Goal: Information Seeking & Learning: Check status

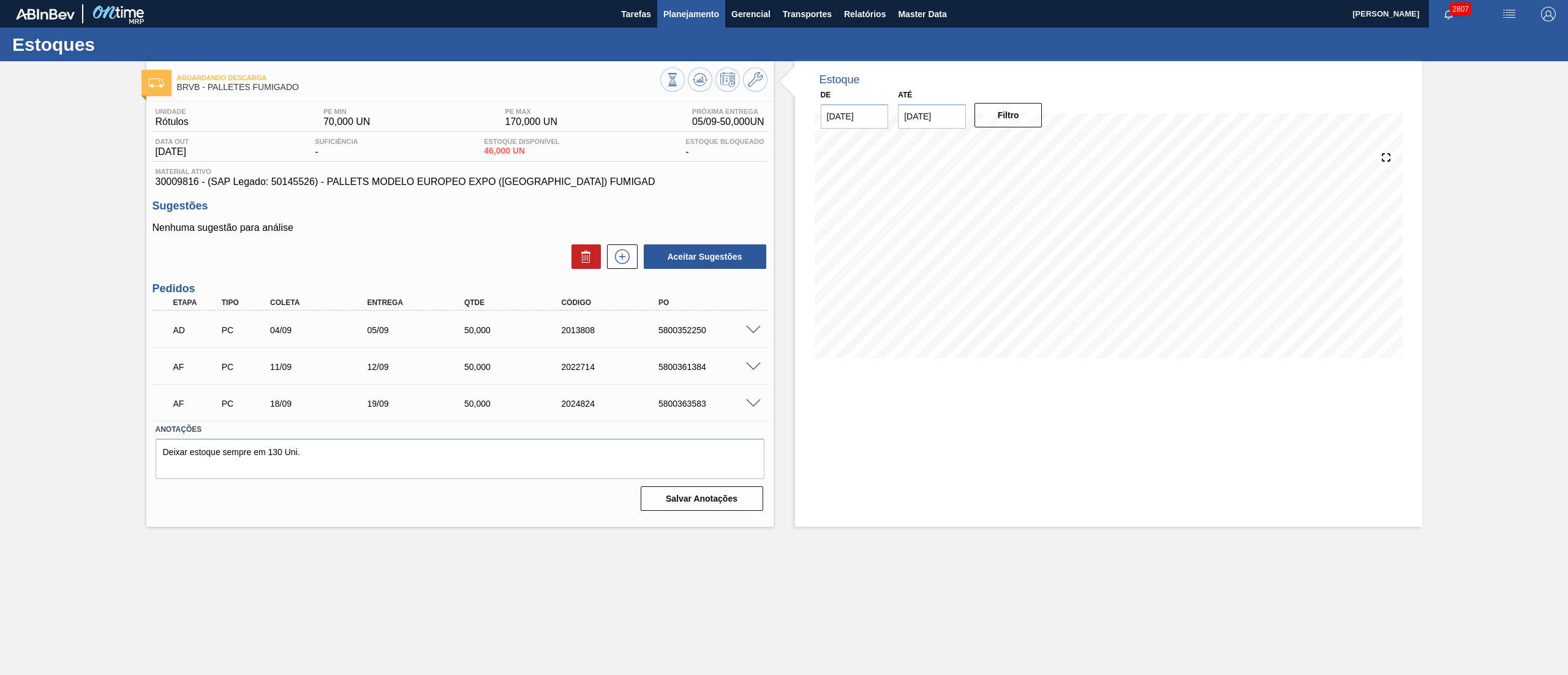
click at [683, 11] on span "Planejamento" at bounding box center [691, 14] width 56 height 15
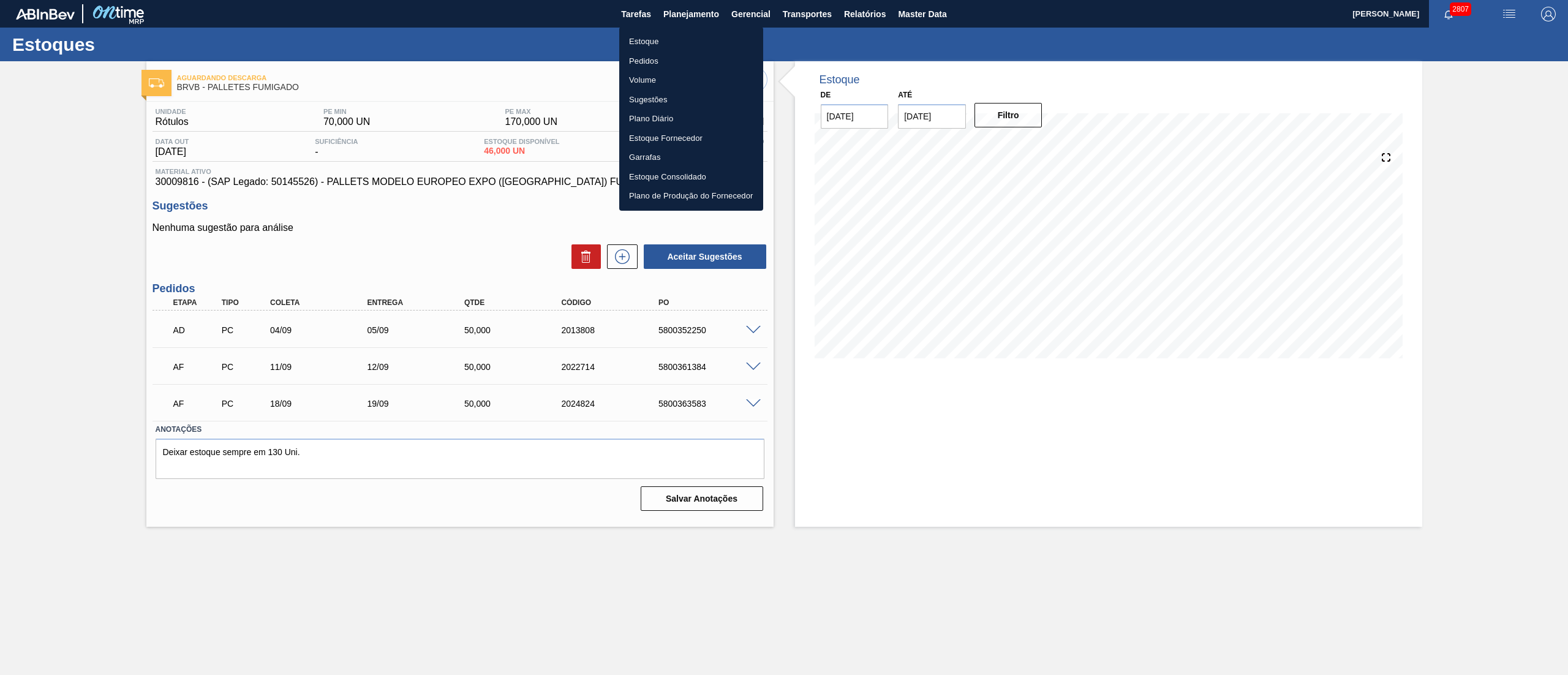
click at [650, 32] on li "Estoque" at bounding box center [691, 41] width 144 height 20
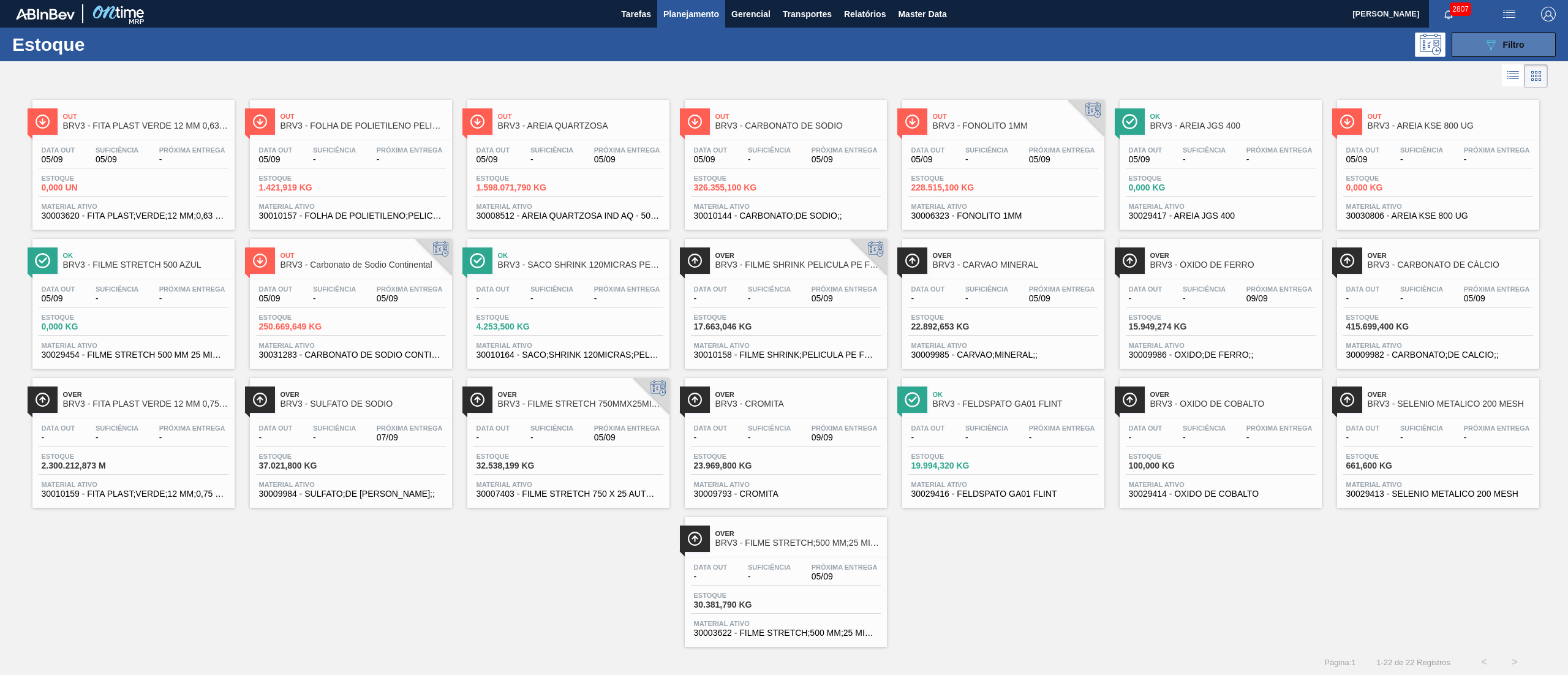
click at [1488, 52] on button "089F7B8B-B2A5-4AFE-B5C0-19BA573D28AC Filtro" at bounding box center [1504, 44] width 104 height 25
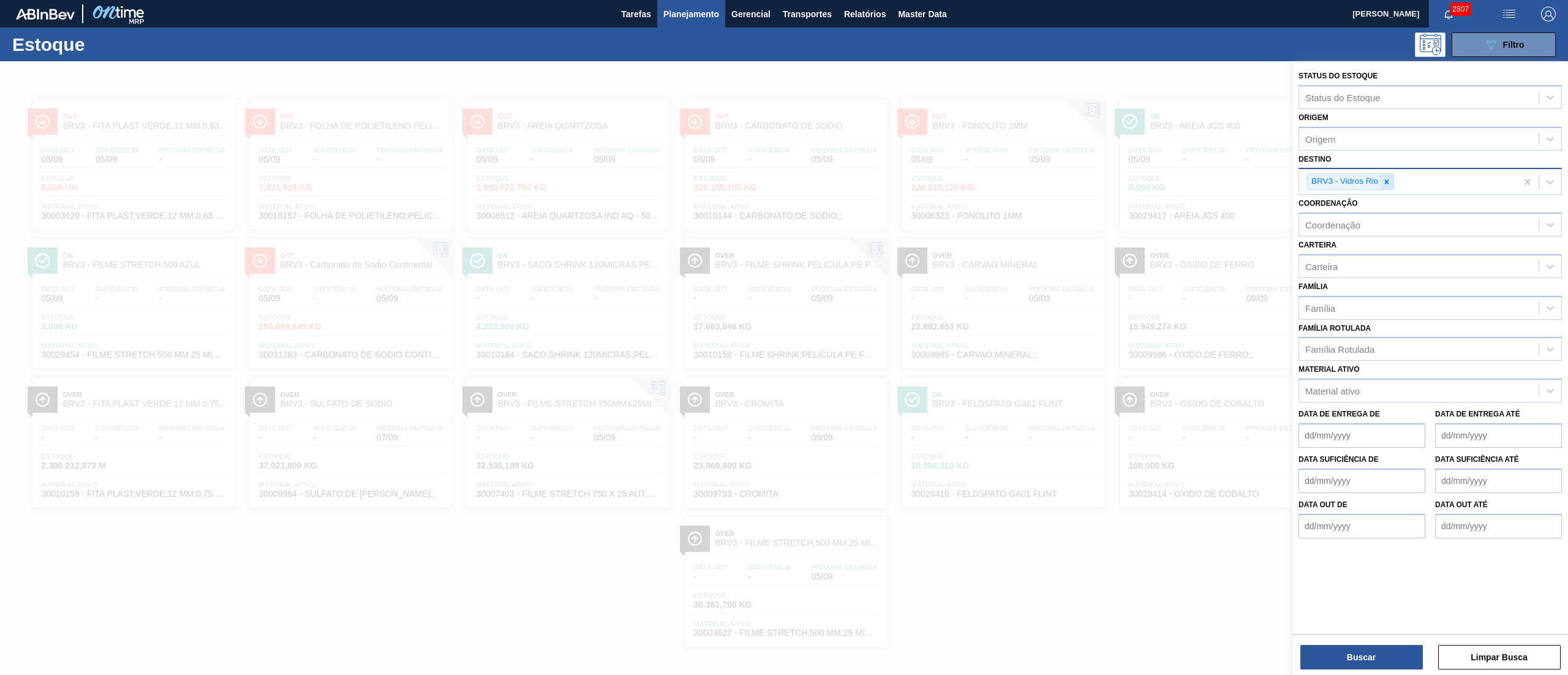
click at [1385, 184] on icon at bounding box center [1387, 182] width 9 height 9
click at [1348, 141] on div "Origem" at bounding box center [1419, 139] width 240 height 18
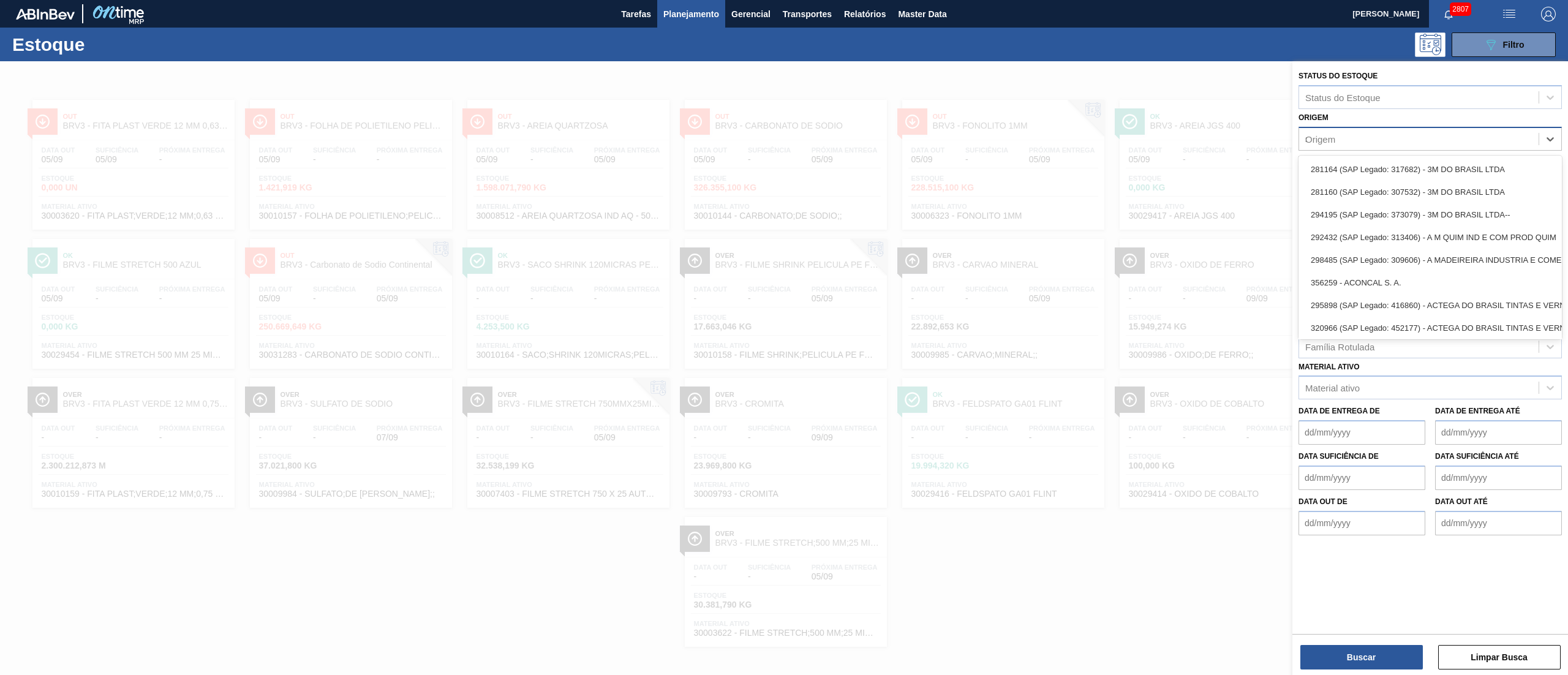
type input "sh"
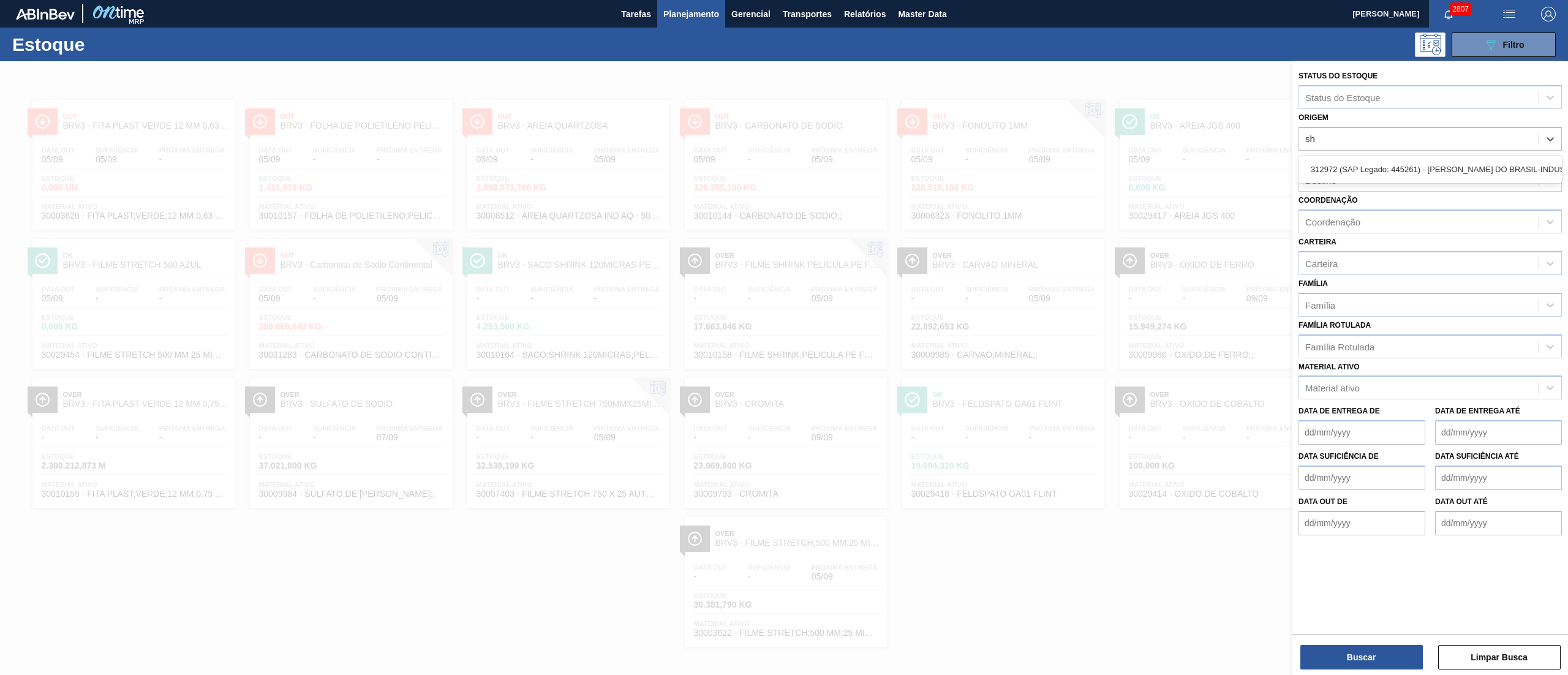
click at [1331, 170] on div "312972 (SAP Legado: 445261) - SHERWIN-WILLIAMS DO BRASIL-INDUSTRIA E COMERCIO L…" at bounding box center [1430, 169] width 263 height 23
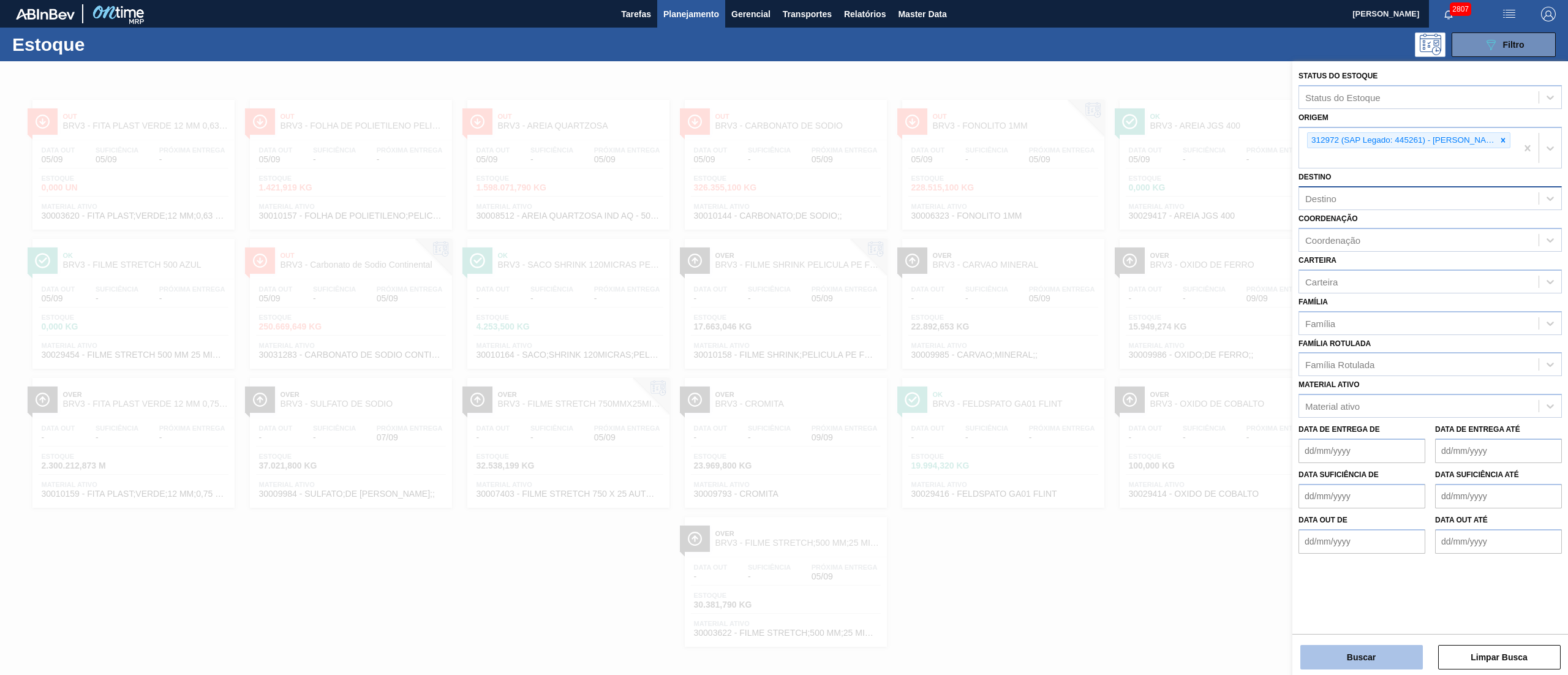
click at [1353, 656] on button "Buscar" at bounding box center [1362, 657] width 122 height 25
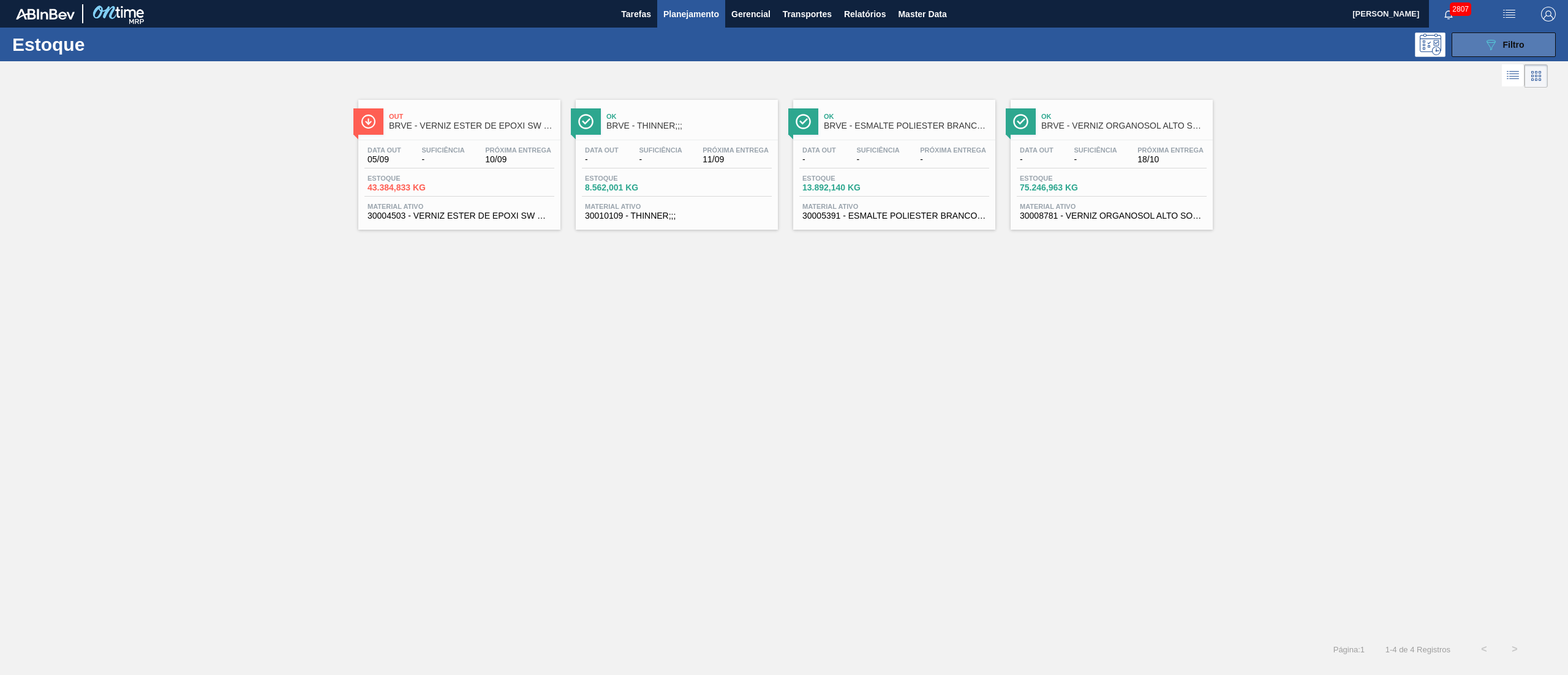
click at [1473, 48] on button "089F7B8B-B2A5-4AFE-B5C0-19BA573D28AC Filtro" at bounding box center [1504, 44] width 104 height 25
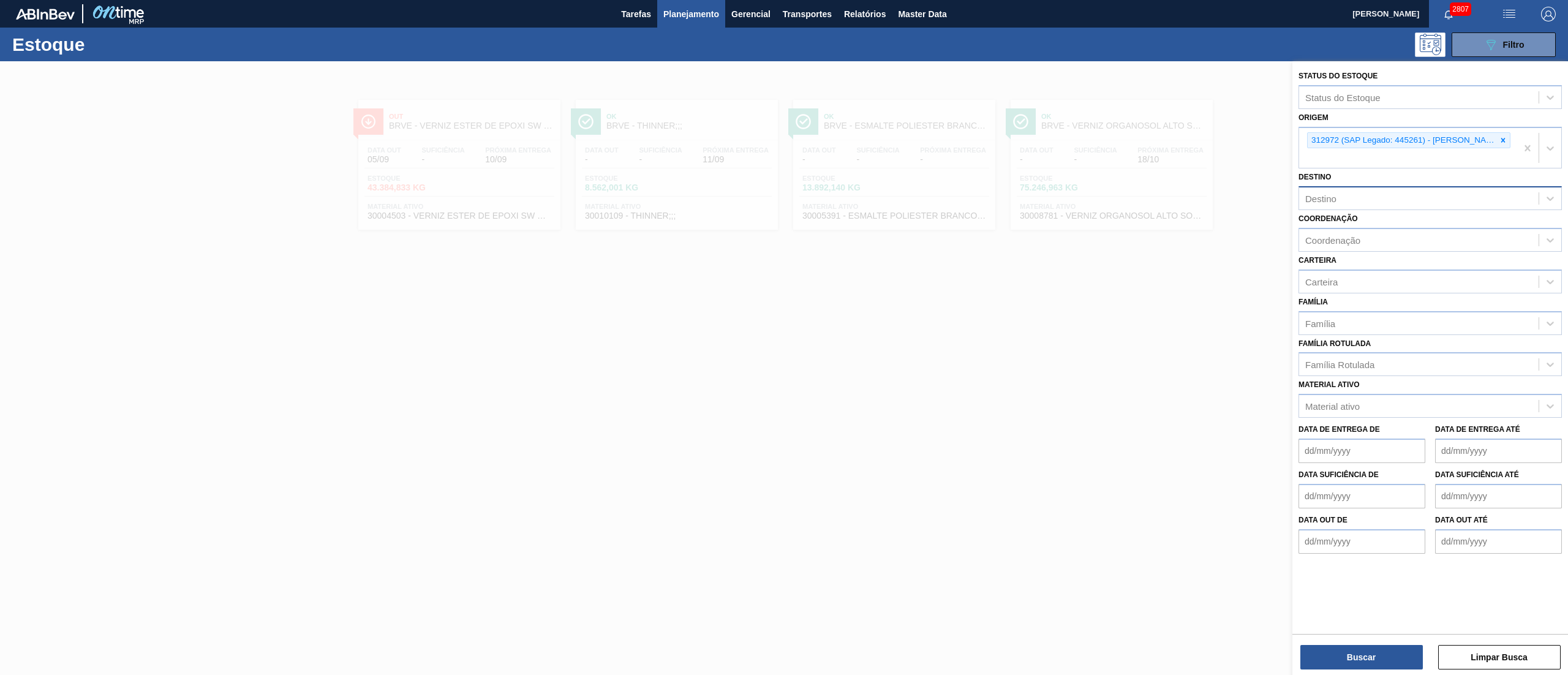
click at [975, 290] on div at bounding box center [784, 399] width 1568 height 675
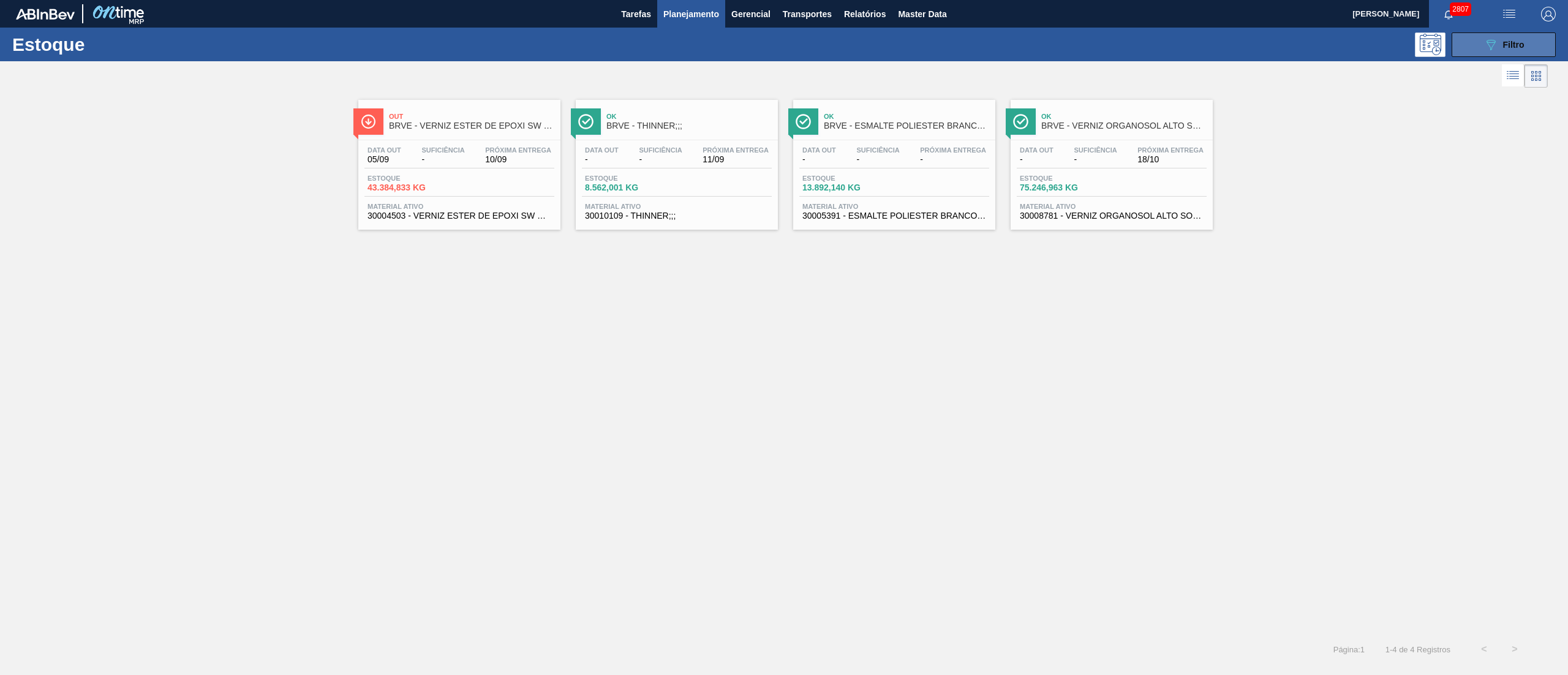
click at [1500, 54] on button "089F7B8B-B2A5-4AFE-B5C0-19BA573D28AC Filtro" at bounding box center [1504, 44] width 104 height 25
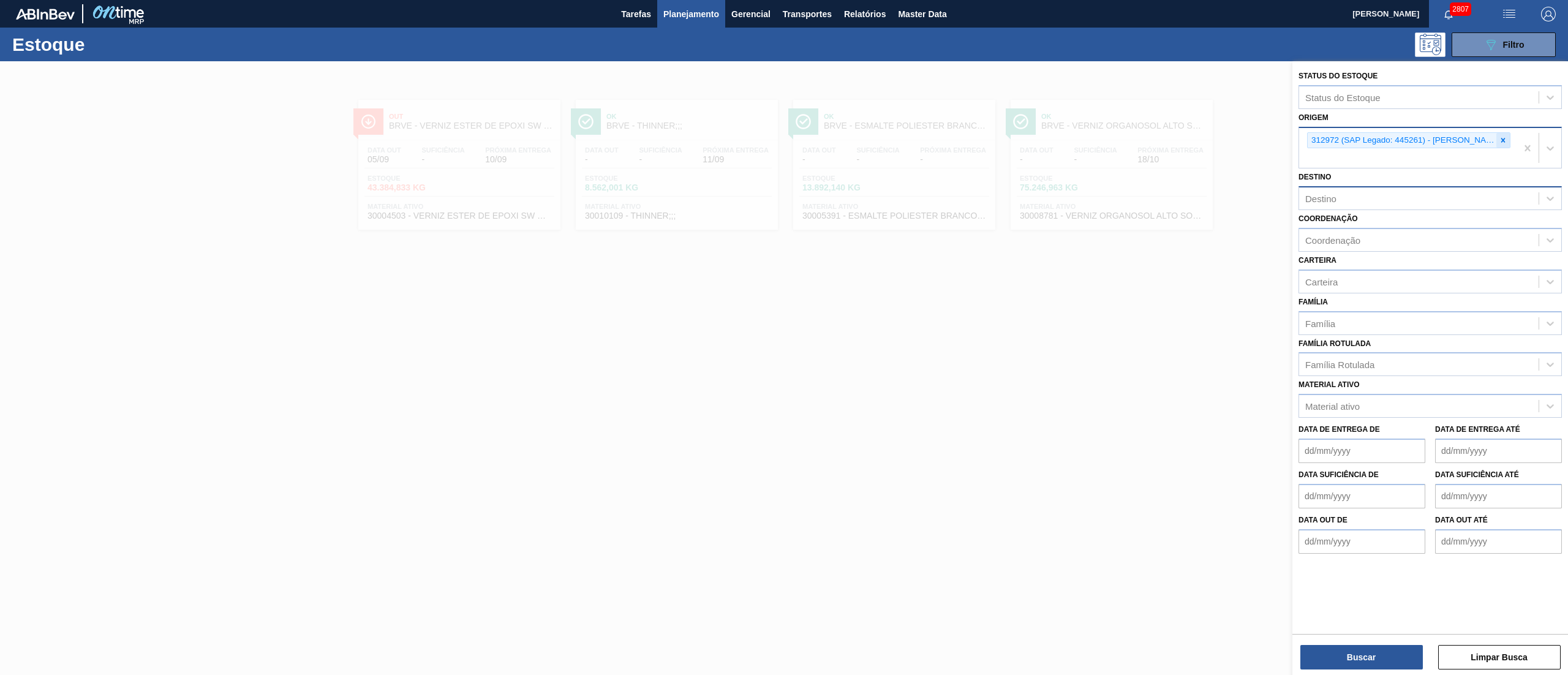
click at [1499, 136] on icon at bounding box center [1503, 140] width 9 height 9
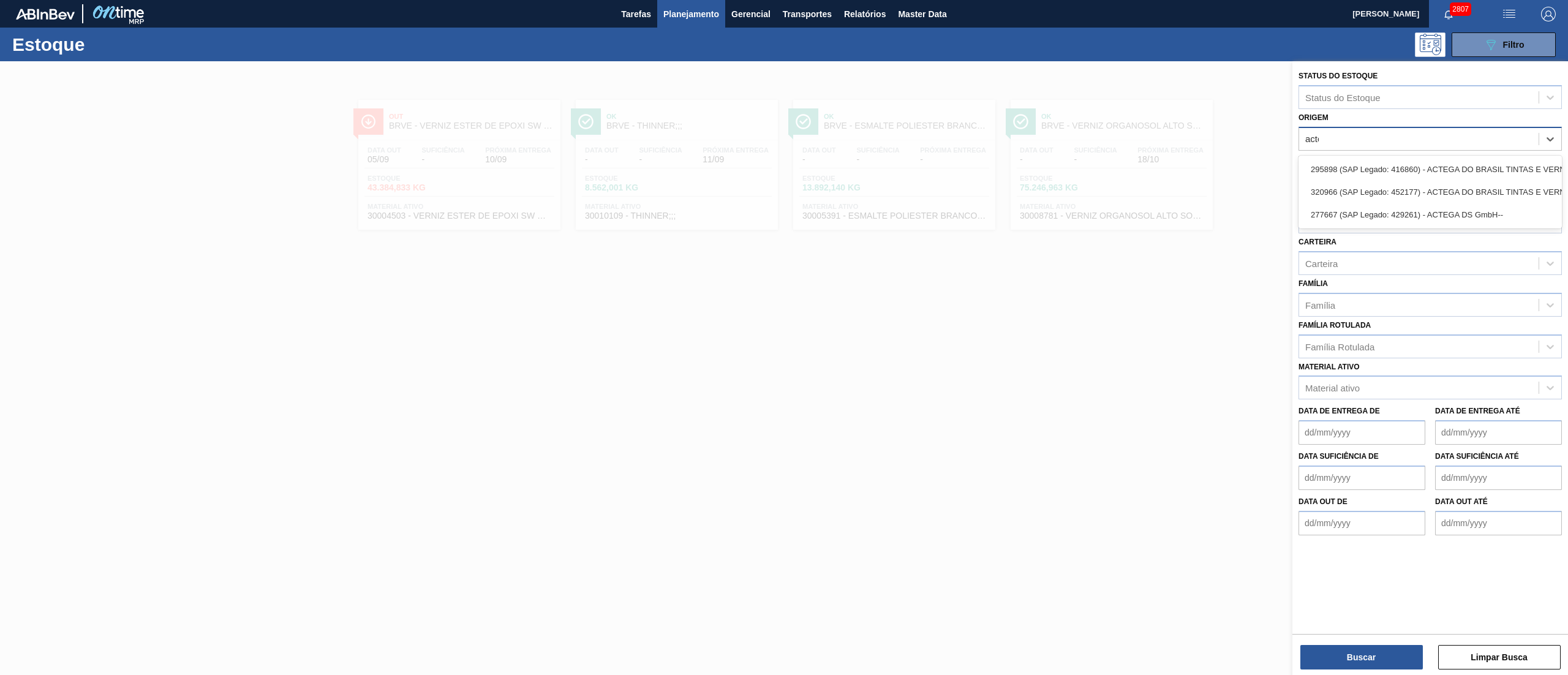
type input "actega"
click at [1417, 164] on div "295898 (SAP Legado: 416860) - ACTEGA DO BRASIL TINTAS E VERNIZES" at bounding box center [1430, 169] width 263 height 23
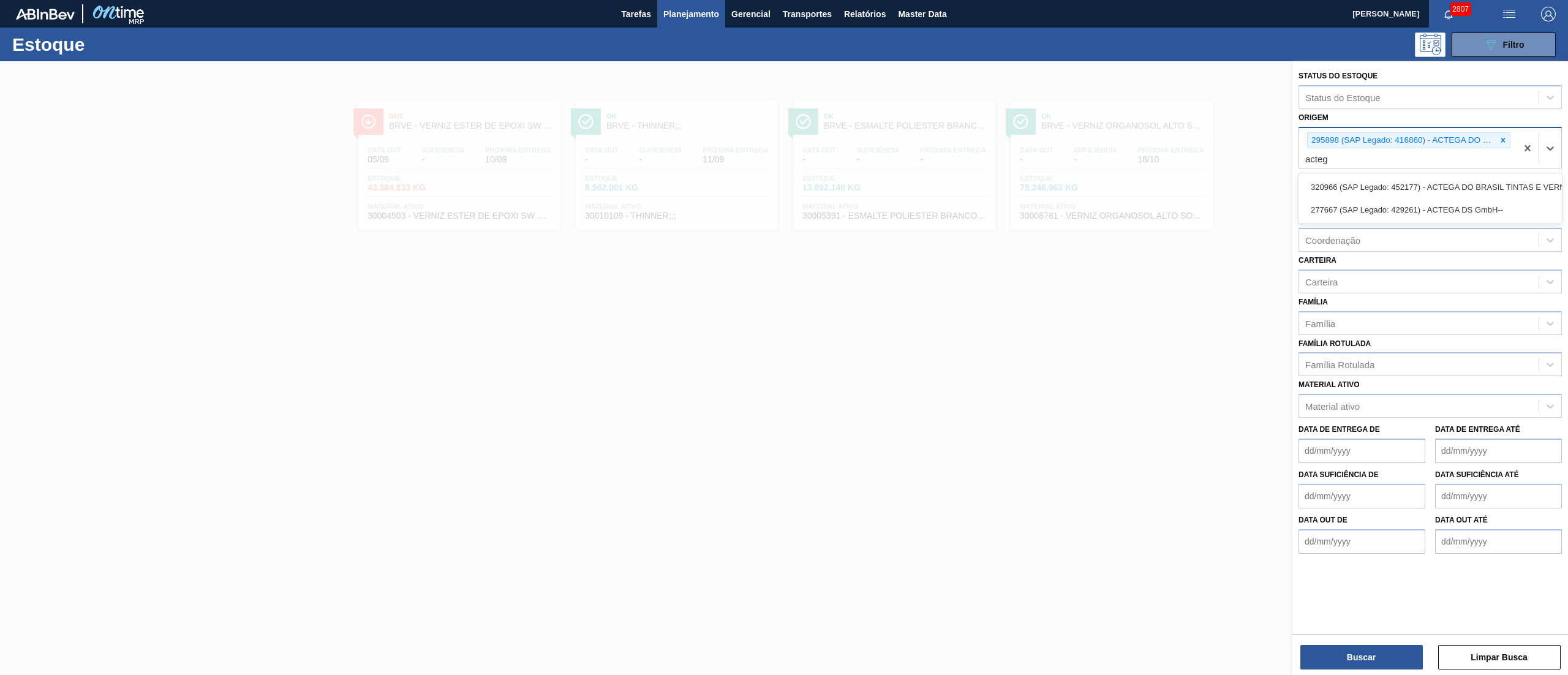
type input "actega"
click at [1441, 178] on div "320966 (SAP Legado: 452177) - ACTEGA DO BRASIL TINTAS E VERNIZES-LTDA.-" at bounding box center [1430, 187] width 263 height 23
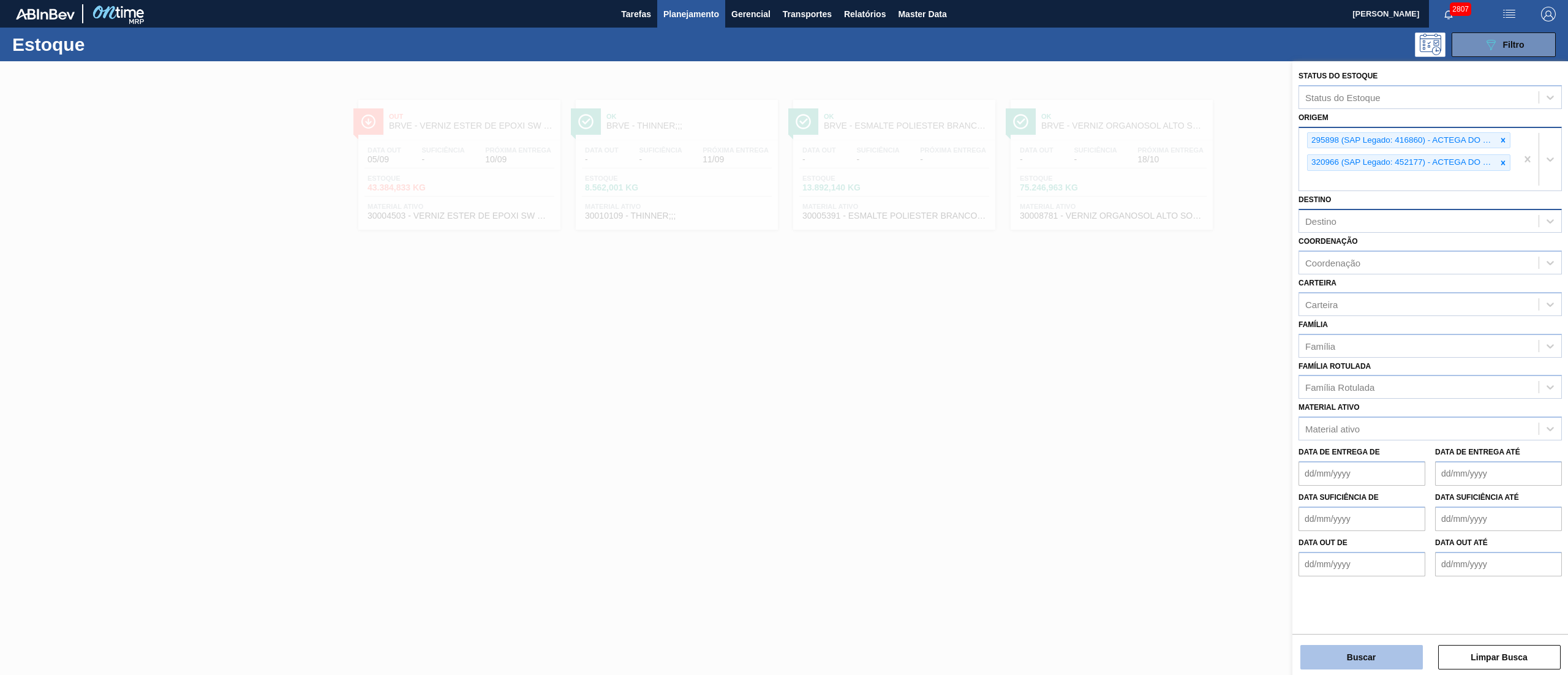
click at [1341, 667] on button "Buscar" at bounding box center [1362, 657] width 122 height 25
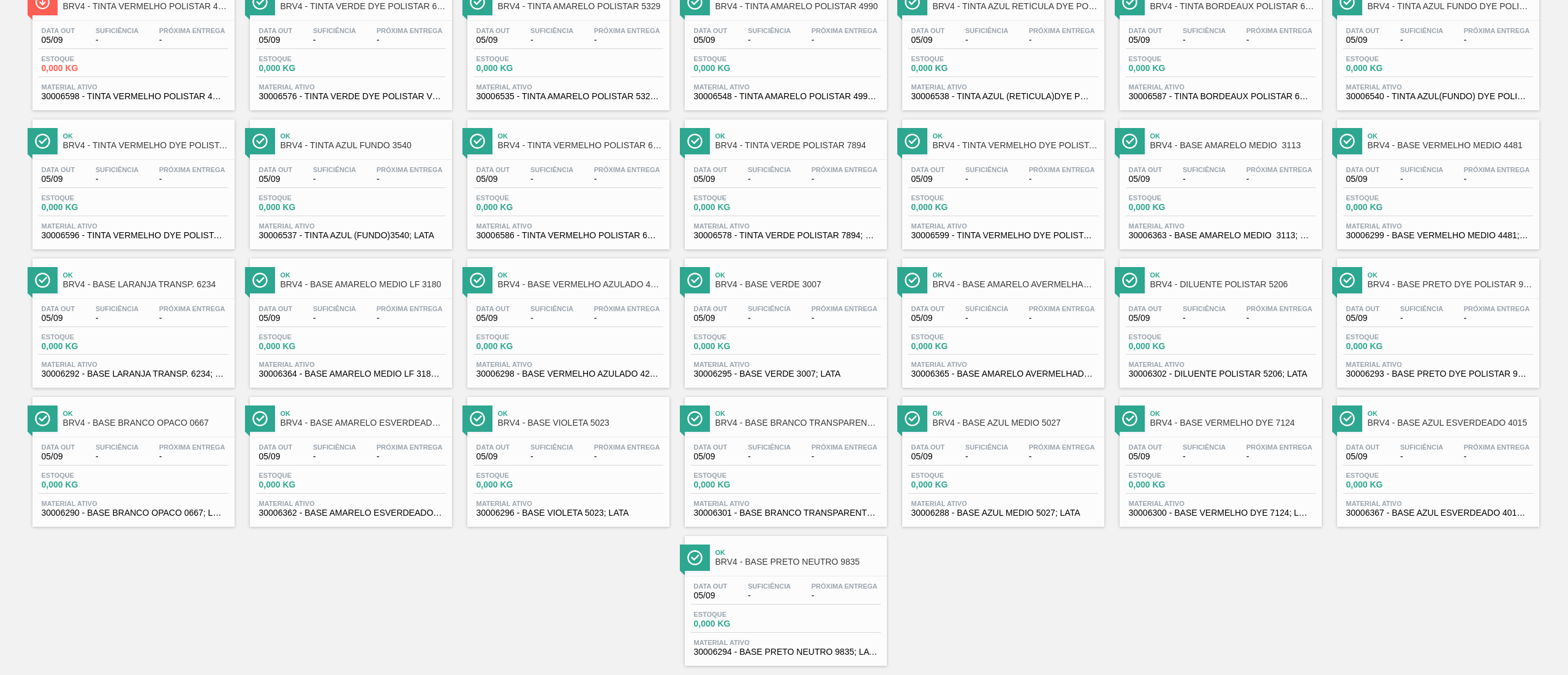
scroll to position [561, 0]
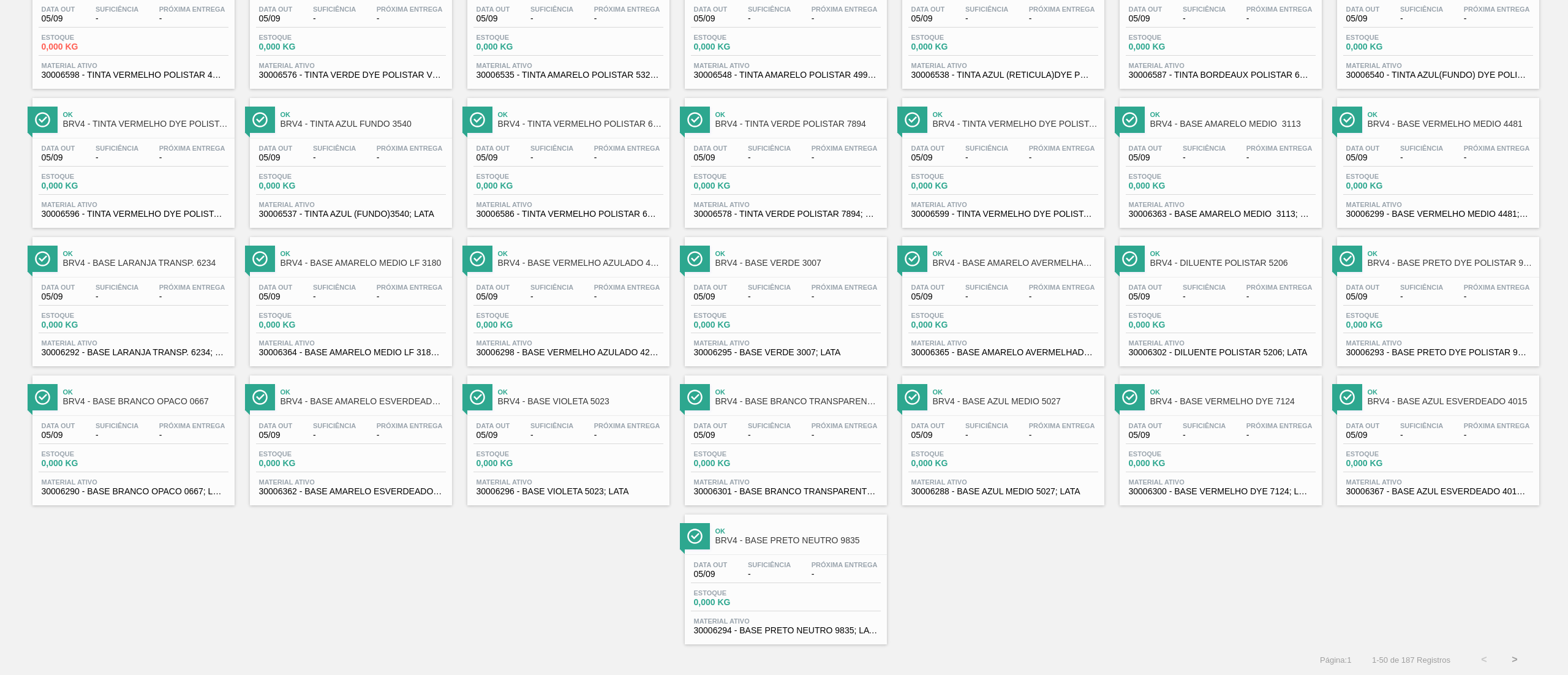
click at [1511, 658] on button ">" at bounding box center [1514, 659] width 31 height 31
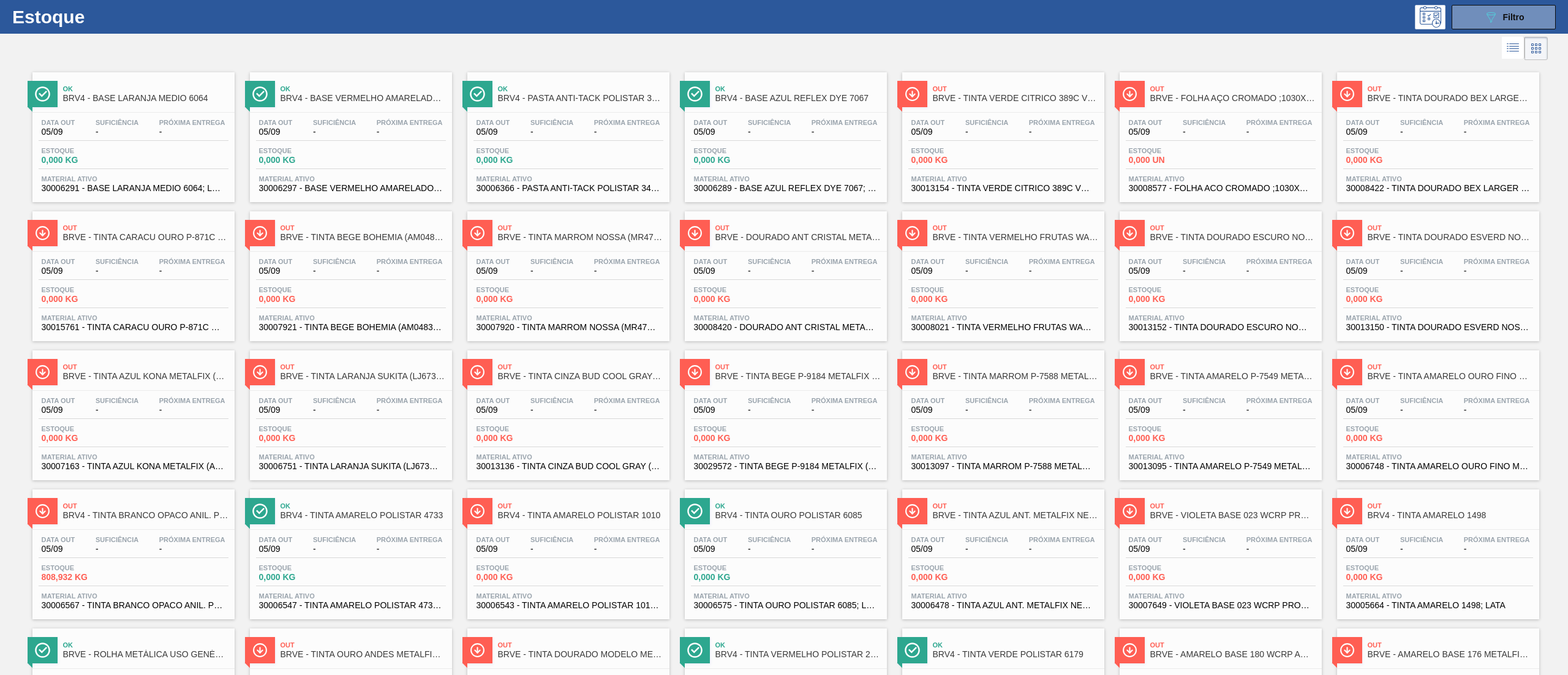
scroll to position [0, 0]
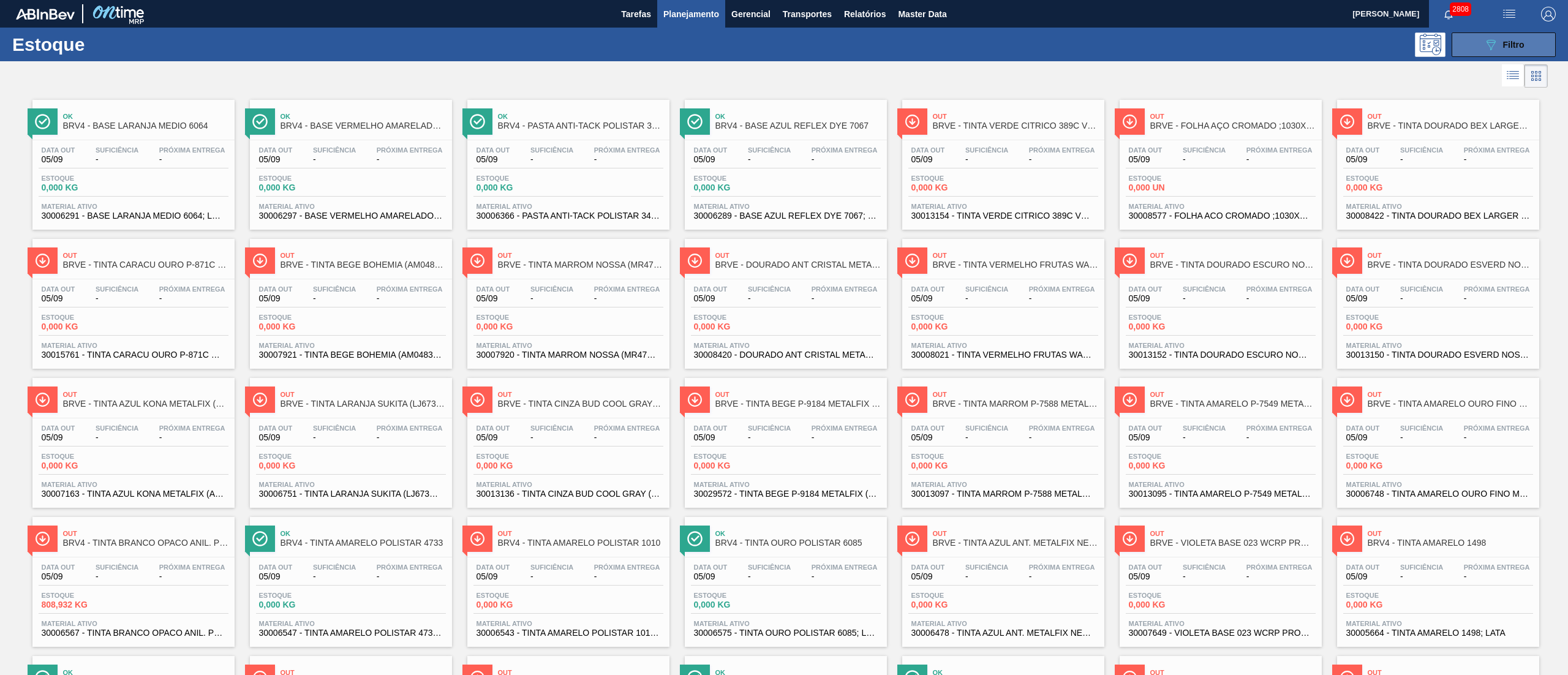
click at [1483, 49] on icon "089F7B8B-B2A5-4AFE-B5C0-19BA573D28AC" at bounding box center [1490, 44] width 15 height 15
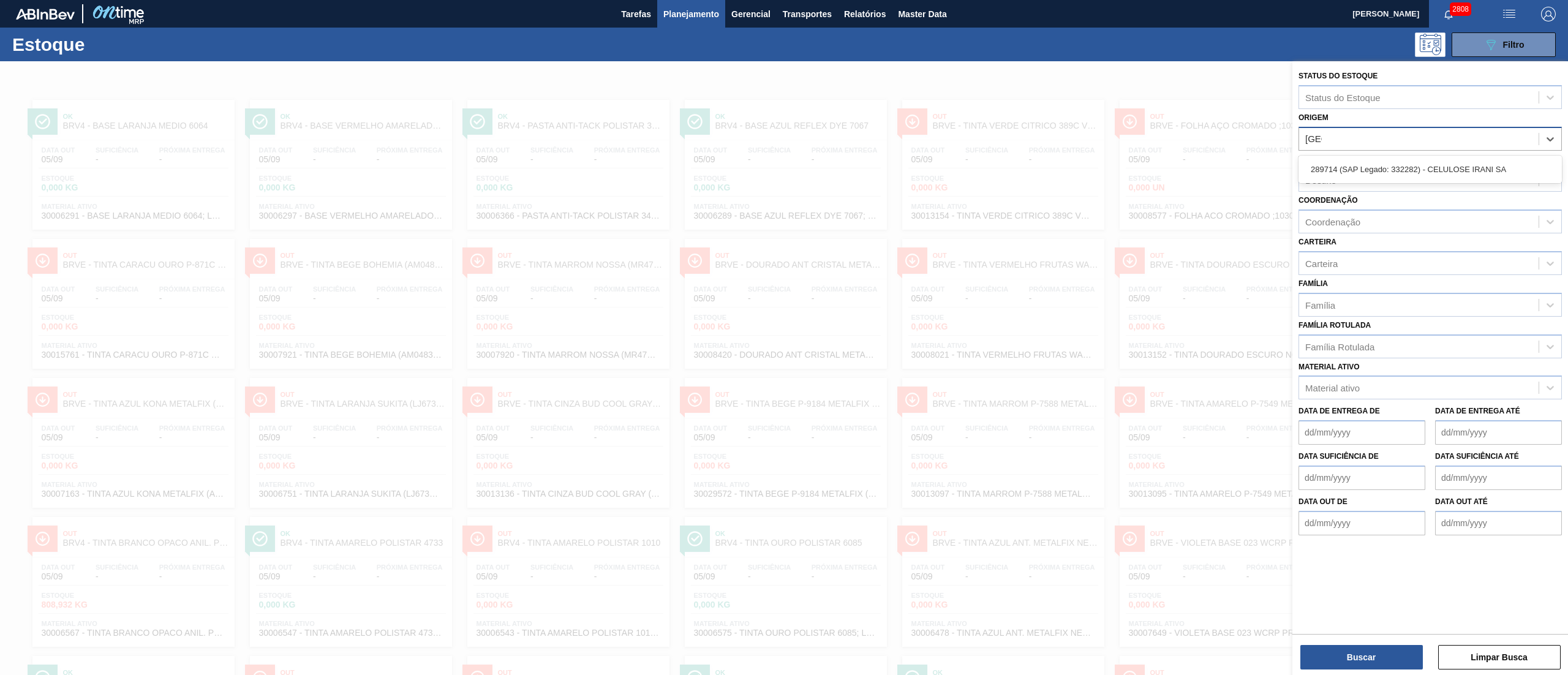
type input "irani"
click at [1388, 178] on div "289714 (SAP Legado: 332282) - CELULOSE IRANI SA" at bounding box center [1430, 169] width 263 height 23
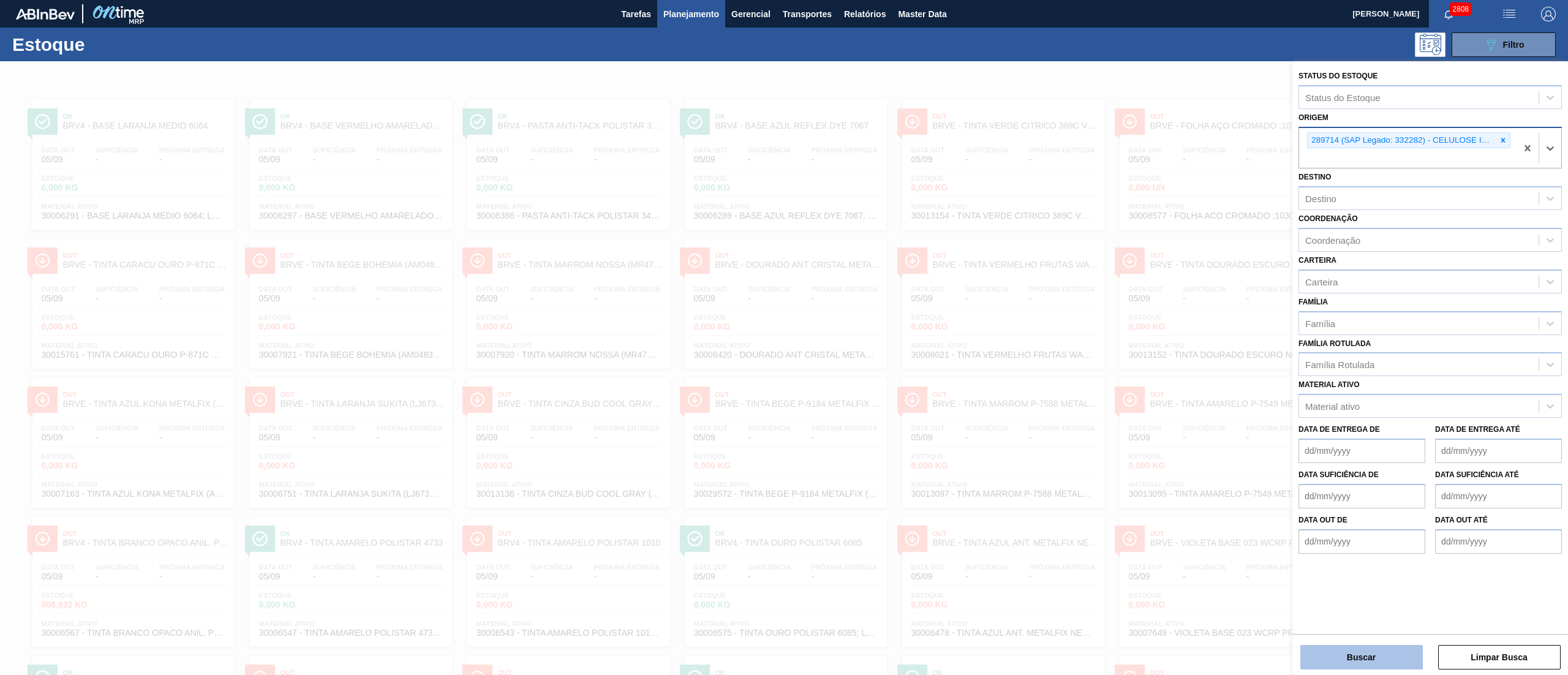
click at [1377, 656] on button "Buscar" at bounding box center [1362, 657] width 122 height 25
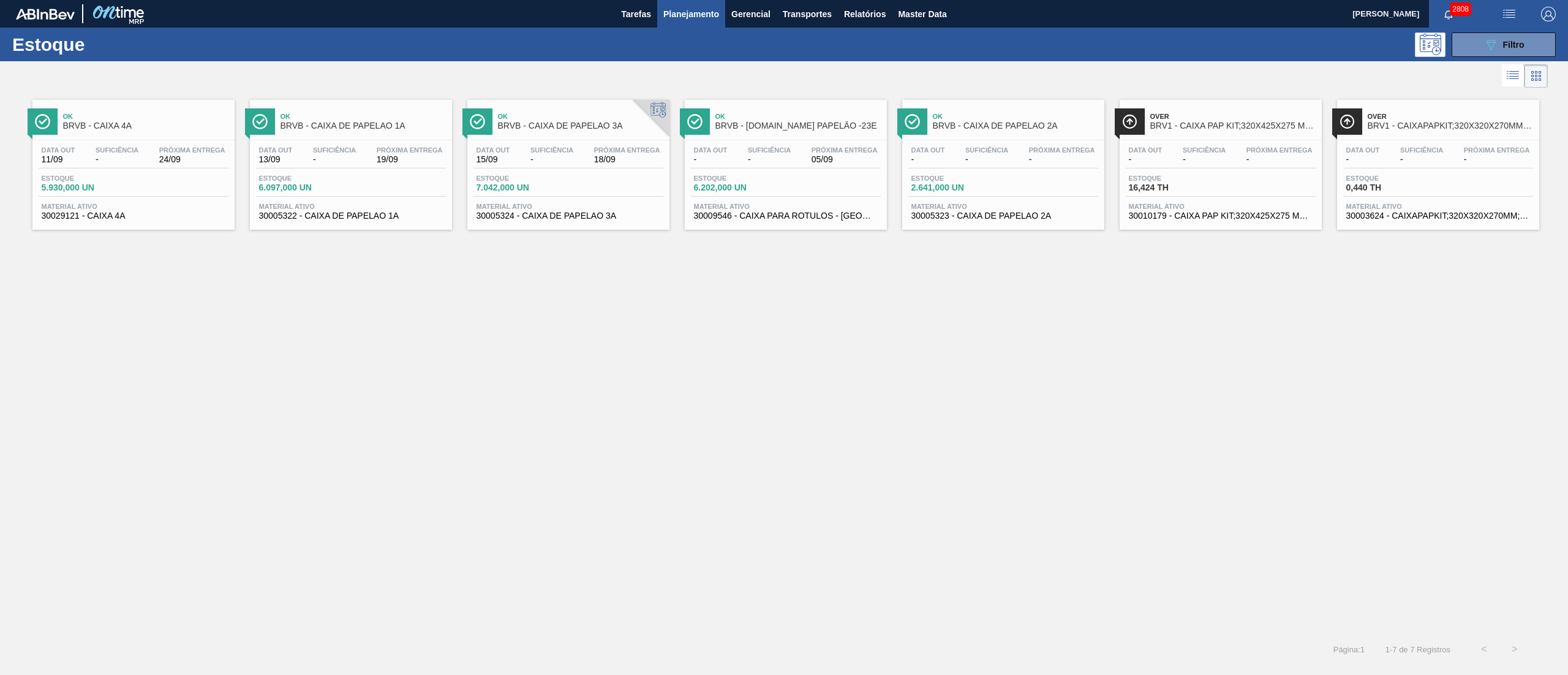
click at [374, 183] on div "Estoque 6.097,000 UN" at bounding box center [351, 185] width 190 height 22
